Goal: Task Accomplishment & Management: Manage account settings

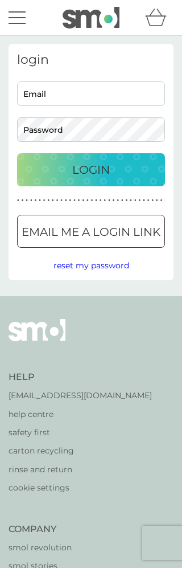
click at [104, 99] on input "Email" at bounding box center [91, 93] width 148 height 25
type input "[EMAIL_ADDRESS][DOMAIN_NAME]"
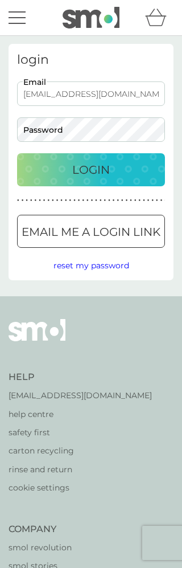
click at [91, 170] on button "Login" at bounding box center [91, 169] width 148 height 33
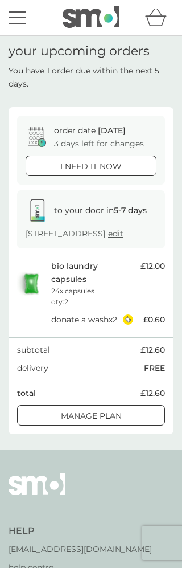
click at [95, 128] on p "order date [DATE]" at bounding box center [90, 130] width 72 height 13
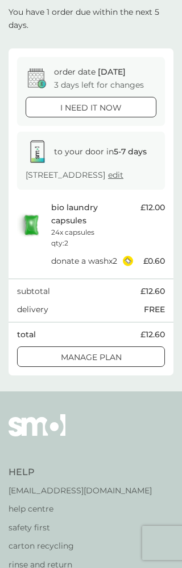
click at [105, 364] on div at bounding box center [91, 358] width 41 height 12
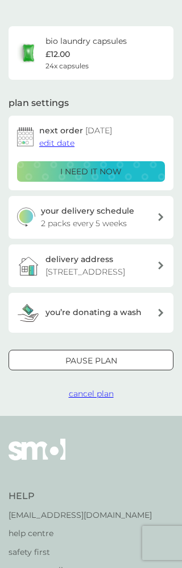
scroll to position [19, 0]
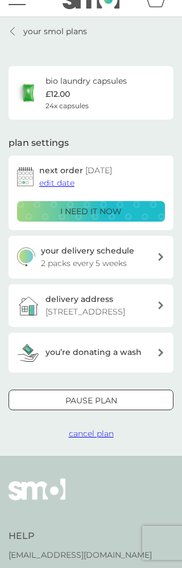
click at [60, 185] on span "edit date" at bounding box center [56, 183] width 35 height 10
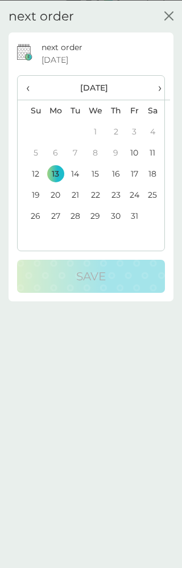
click at [58, 218] on td "27" at bounding box center [55, 215] width 21 height 21
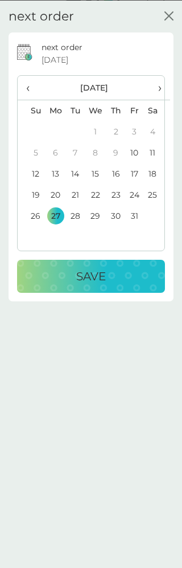
click at [119, 272] on div "Save" at bounding box center [90, 276] width 125 height 18
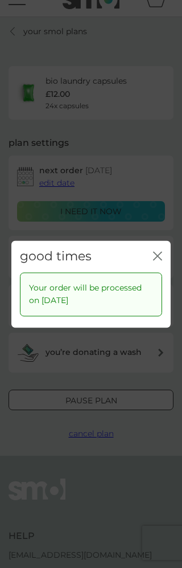
click at [158, 253] on icon "close" at bounding box center [157, 255] width 9 height 9
